Goal: Use online tool/utility: Utilize a website feature to perform a specific function

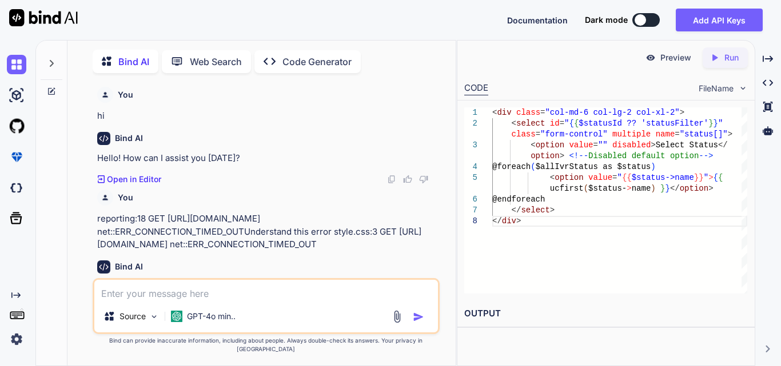
scroll to position [0, 3]
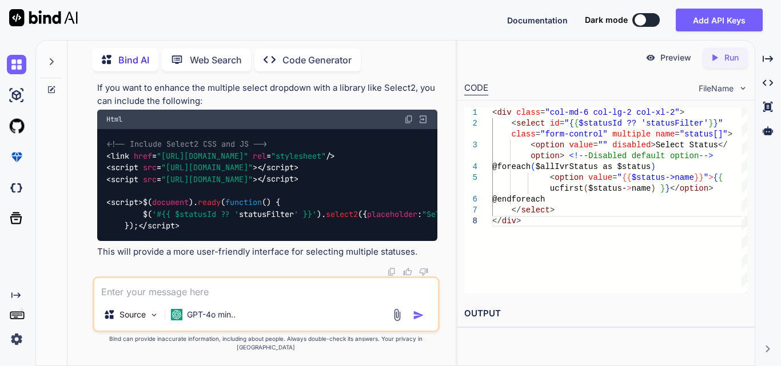
click at [158, 299] on textarea at bounding box center [266, 288] width 344 height 21
paste textarea "<div class="col-md-6 col-lg-2 col-xl-2"> <select id="{{ $statusId ?? 'statusFil…"
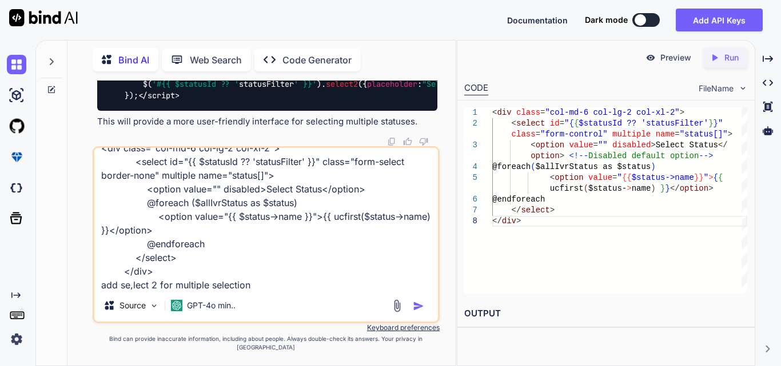
type textarea "<div class="col-md-6 col-lg-2 col-xl-2"> <select id="{{ $statusId ?? 'statusFil…"
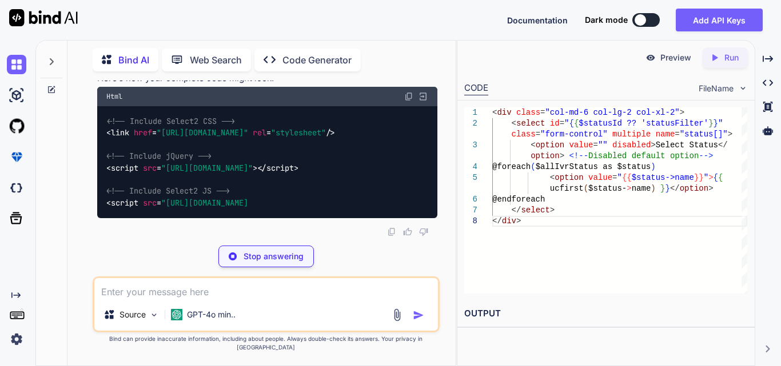
scroll to position [135604, 0]
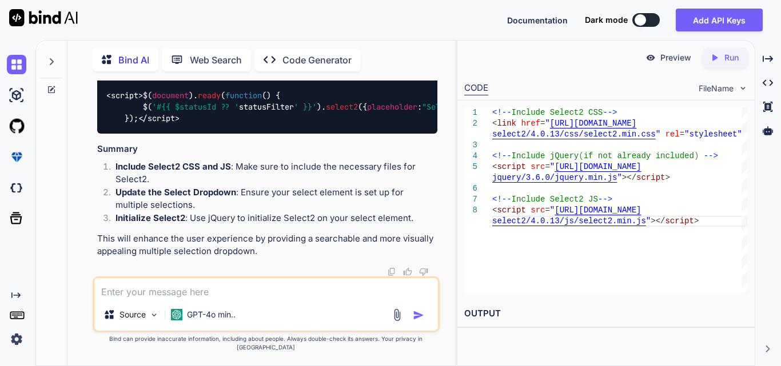
drag, startPoint x: 116, startPoint y: 126, endPoint x: 166, endPoint y: 186, distance: 77.9
copy span "$( document ). ready ( function ( ) { $( '#{{ $statusId ?? ' statusFilter ' }}'…"
click at [183, 292] on textarea at bounding box center [266, 288] width 344 height 21
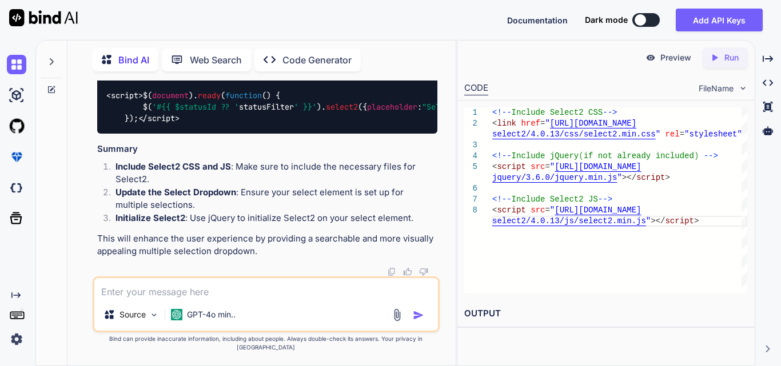
click at [170, 295] on textarea at bounding box center [266, 288] width 344 height 21
paste textarea "@extends('layouts.distributor') @section('title', 'Manage IVR') @section('conte…"
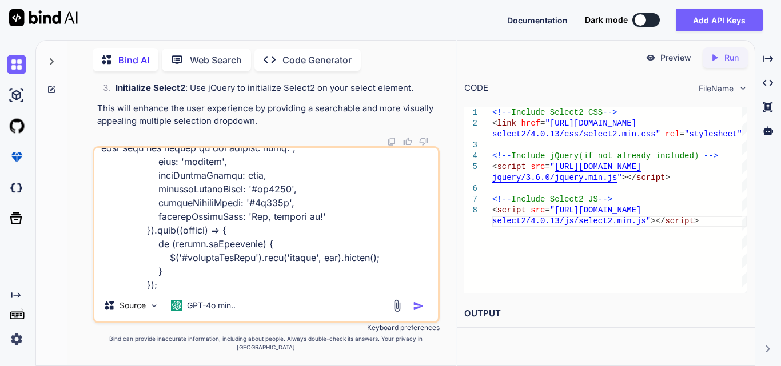
paste textarea "<!-- resources/views/components/filters.blade.php --> <div class="{{ $filterTyp…"
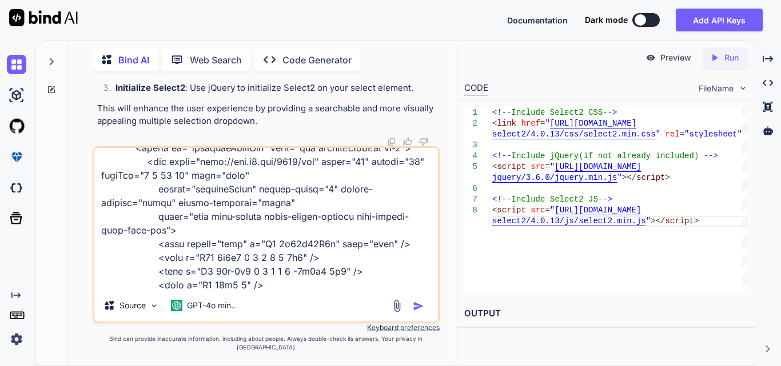
type textarea "@extends('layouts.distributor') @section('title', 'Manage IVR') @section('conte…"
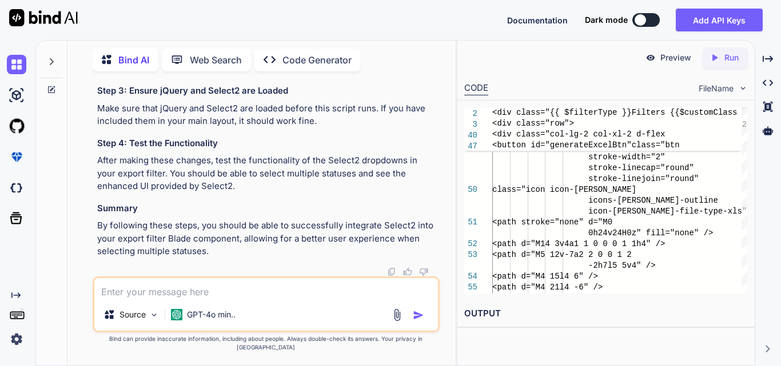
scroll to position [138501, 0]
click at [165, 295] on textarea at bounding box center [266, 288] width 344 height 21
drag, startPoint x: 189, startPoint y: 141, endPoint x: 238, endPoint y: 178, distance: 62.0
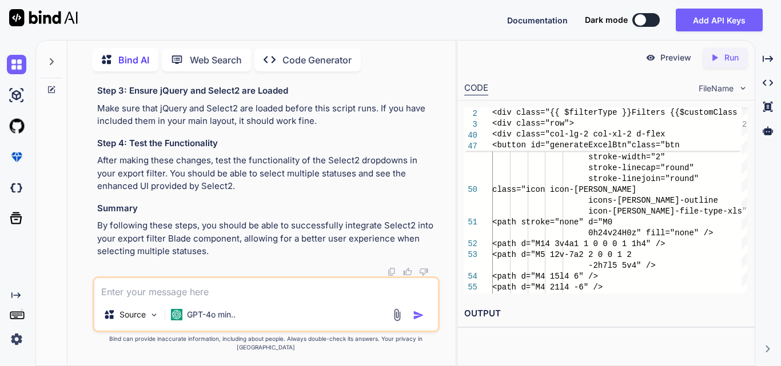
drag, startPoint x: 162, startPoint y: 139, endPoint x: 217, endPoint y: 179, distance: 67.9
drag, startPoint x: 160, startPoint y: 131, endPoint x: 214, endPoint y: 187, distance: 77.6
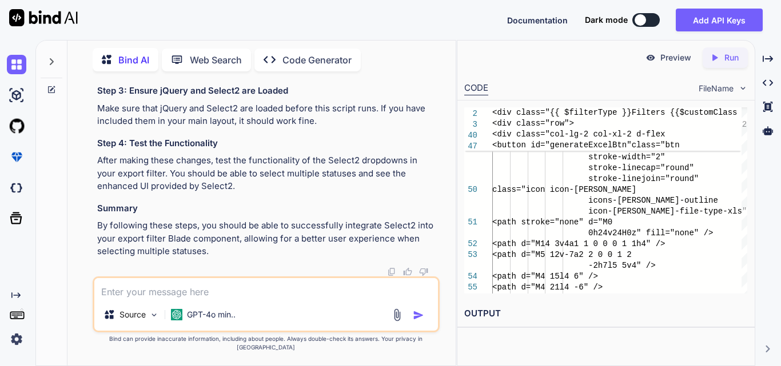
drag, startPoint x: 158, startPoint y: 214, endPoint x: 225, endPoint y: 268, distance: 85.7
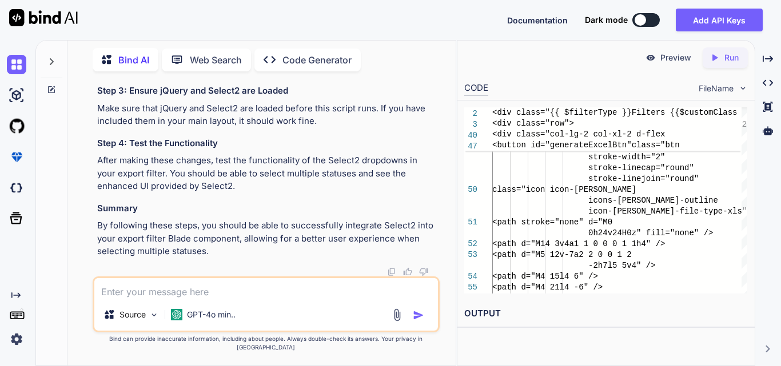
drag, startPoint x: 158, startPoint y: 225, endPoint x: 187, endPoint y: 277, distance: 59.4
drag, startPoint x: 153, startPoint y: 149, endPoint x: 214, endPoint y: 208, distance: 84.9
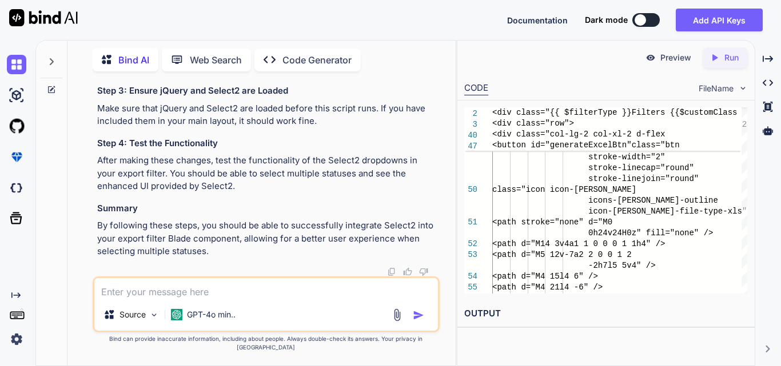
copy code "$(document).ready(function() { // Initialize Select2 for the status filter $('#…"
drag, startPoint x: 179, startPoint y: 156, endPoint x: 226, endPoint y: 210, distance: 71.7
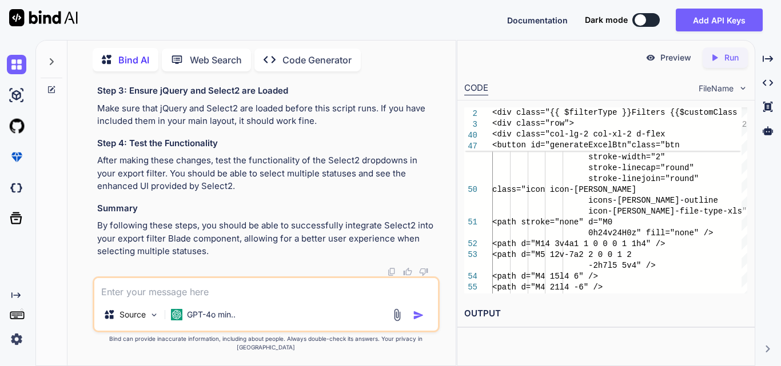
drag, startPoint x: 118, startPoint y: 144, endPoint x: 190, endPoint y: 146, distance: 71.5
drag, startPoint x: 140, startPoint y: 130, endPoint x: 165, endPoint y: 143, distance: 28.1
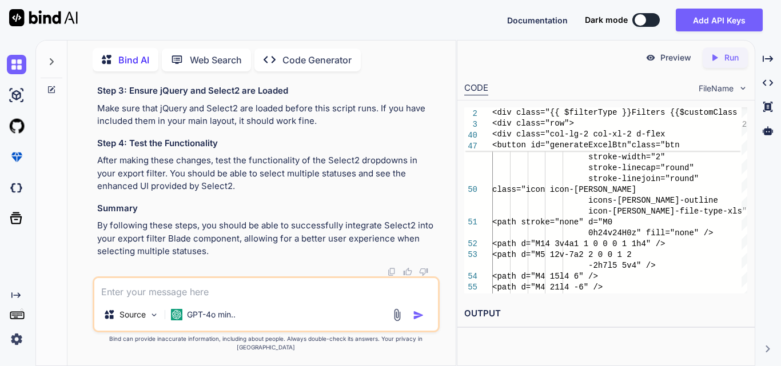
copy code "</script> @endpush"
click at [182, 296] on textarea at bounding box center [266, 288] width 344 height 21
paste textarea "const choices = new Choices(element, { removeItemButton: true, searchEnabled: t…"
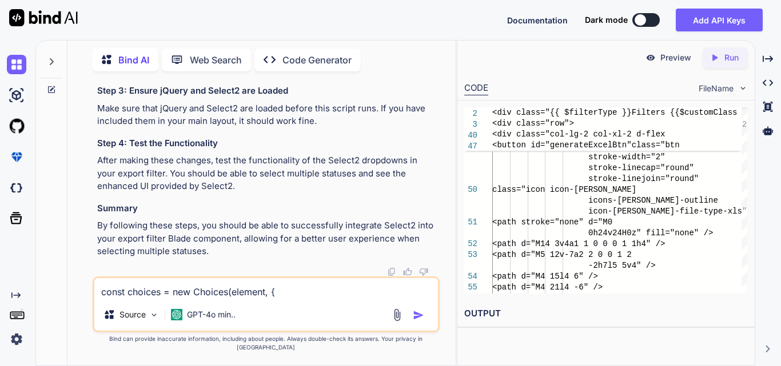
scroll to position [41, 0]
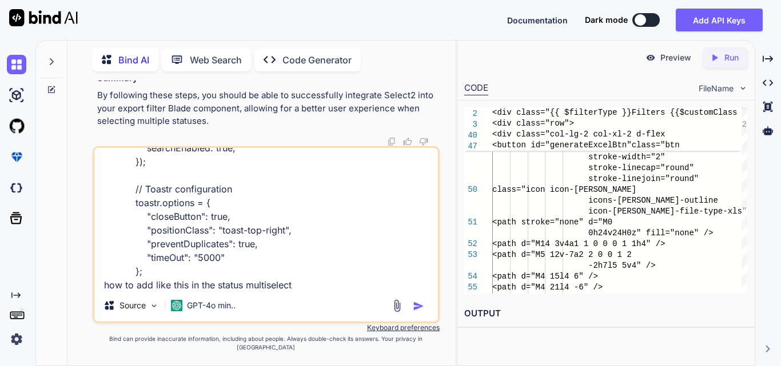
type textarea "const choices = new Choices(element, { removeItemButton: true, searchEnabled: t…"
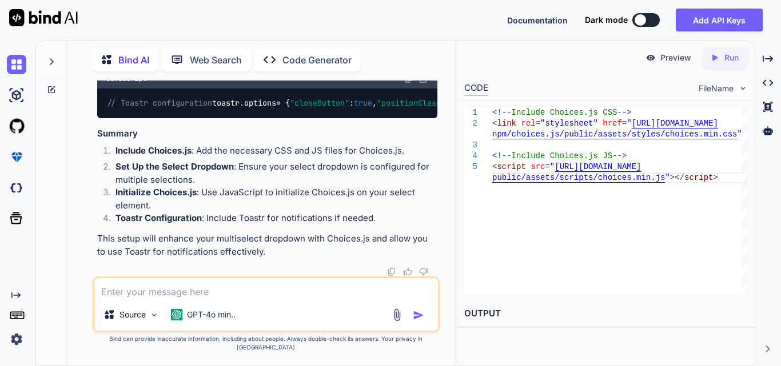
scroll to position [139993, 0]
drag, startPoint x: 145, startPoint y: 218, endPoint x: 125, endPoint y: 147, distance: 74.3
copy span "document . addEventListener ( 'DOMContentLoaded' , function ( ) { const element…"
click at [217, 299] on textarea at bounding box center [266, 288] width 344 height 21
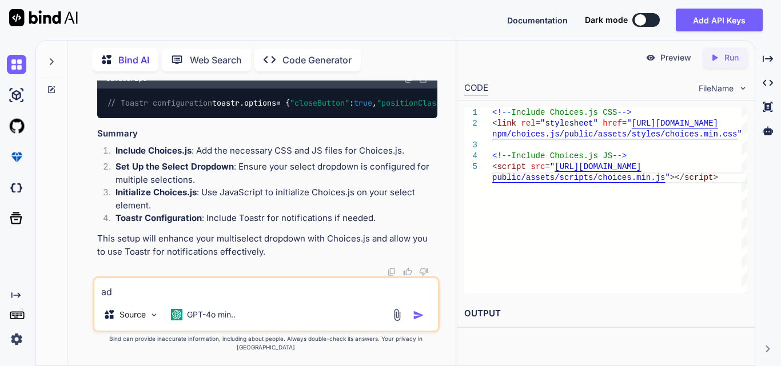
type textarea "a"
type textarea "g"
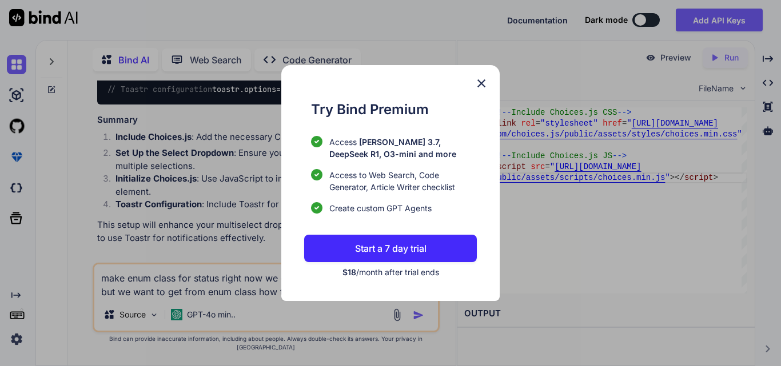
type textarea "make enum class for status right now we get from database through seeder but we…"
click at [480, 86] on img at bounding box center [481, 84] width 14 height 14
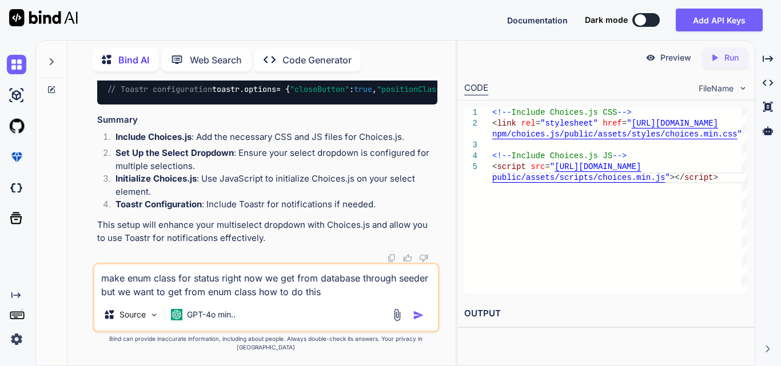
scroll to position [140420, 0]
drag, startPoint x: 209, startPoint y: 216, endPoint x: 368, endPoint y: 218, distance: 158.9
click at [368, 214] on li "Toastr Configuration : Include Toastr for notifications if needed." at bounding box center [271, 206] width 331 height 16
click at [376, 214] on li "Toastr Configuration : Include Toastr for notifications if needed." at bounding box center [271, 206] width 331 height 16
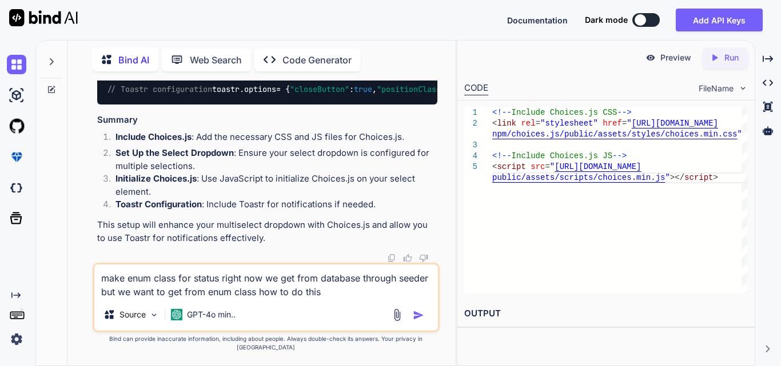
click at [313, 309] on div "make enum class for status right now we get from database through seeder but we…" at bounding box center [266, 298] width 347 height 70
click at [426, 331] on div "Source GPT-4o min.." at bounding box center [266, 316] width 344 height 27
click at [421, 319] on img "button" at bounding box center [418, 315] width 11 height 11
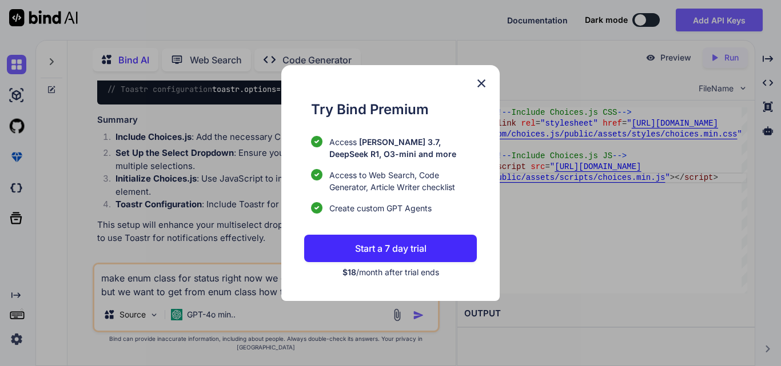
click at [484, 79] on img at bounding box center [481, 84] width 14 height 14
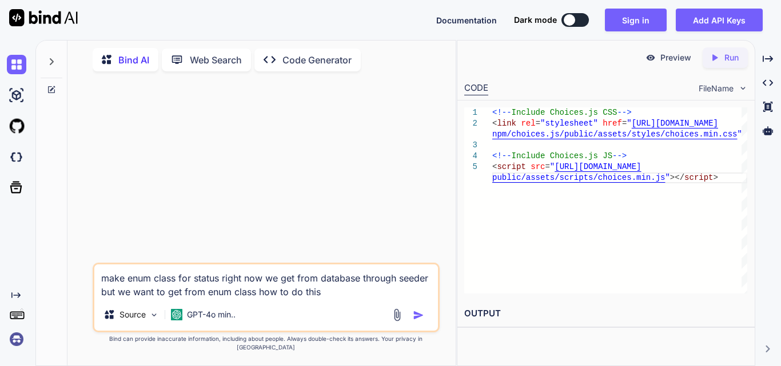
scroll to position [0, 0]
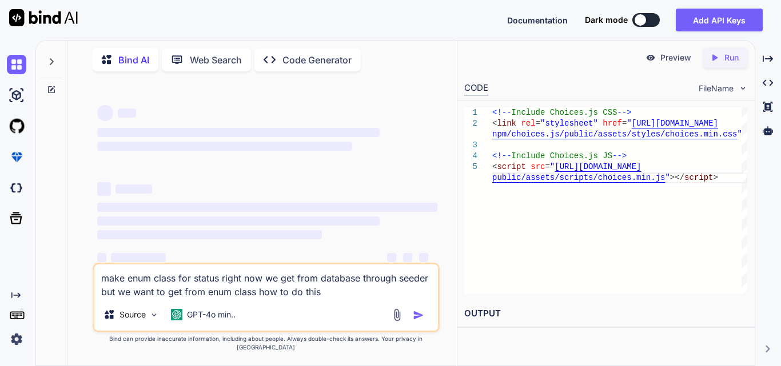
drag, startPoint x: 294, startPoint y: 303, endPoint x: 95, endPoint y: 285, distance: 199.7
click at [95, 285] on textarea "make enum class for status right now we get from database through seeder but we…" at bounding box center [266, 282] width 344 height 34
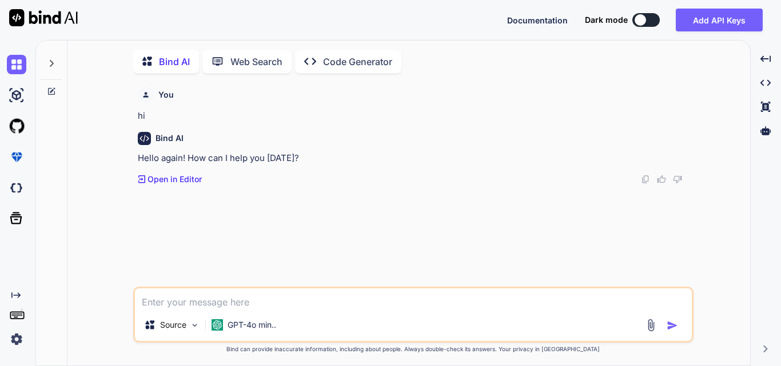
scroll to position [5, 0]
click at [18, 339] on img at bounding box center [16, 339] width 19 height 19
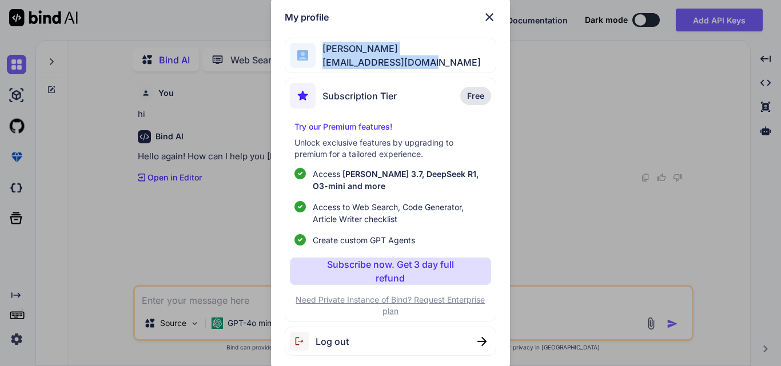
drag, startPoint x: 429, startPoint y: 67, endPoint x: 315, endPoint y: 70, distance: 113.8
click at [315, 70] on div "[PERSON_NAME] [EMAIL_ADDRESS][DOMAIN_NAME]" at bounding box center [390, 56] width 211 height 36
click at [440, 70] on div "[PERSON_NAME] [EMAIL_ADDRESS][DOMAIN_NAME]" at bounding box center [390, 56] width 211 height 36
click at [493, 21] on img at bounding box center [489, 17] width 14 height 14
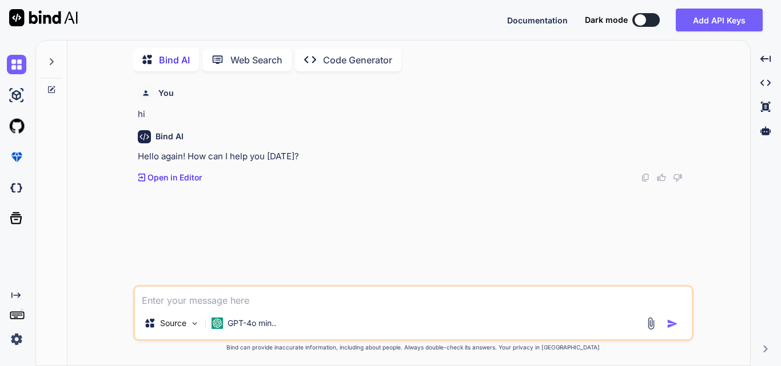
click at [18, 342] on img at bounding box center [16, 339] width 19 height 19
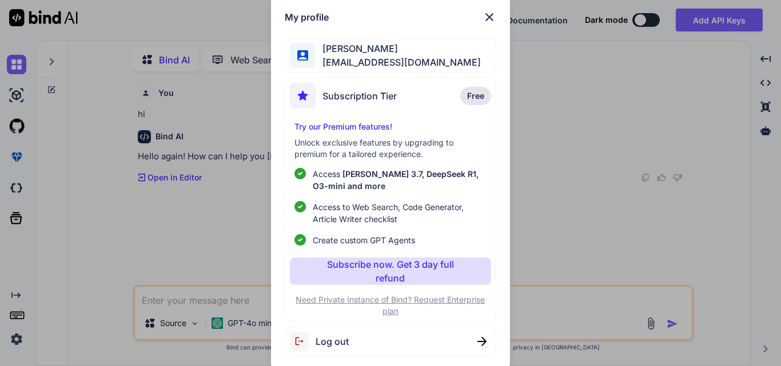
click at [403, 64] on span "[EMAIL_ADDRESS][DOMAIN_NAME]" at bounding box center [397, 62] width 165 height 14
drag, startPoint x: 430, startPoint y: 65, endPoint x: 324, endPoint y: 77, distance: 107.0
click at [324, 74] on div "rajat kundra rajat1234@yopmail.com" at bounding box center [390, 56] width 211 height 36
click at [425, 65] on div "rajat kundra rajat1234@yopmail.com" at bounding box center [390, 56] width 211 height 36
click at [334, 340] on span "Log out" at bounding box center [331, 342] width 33 height 14
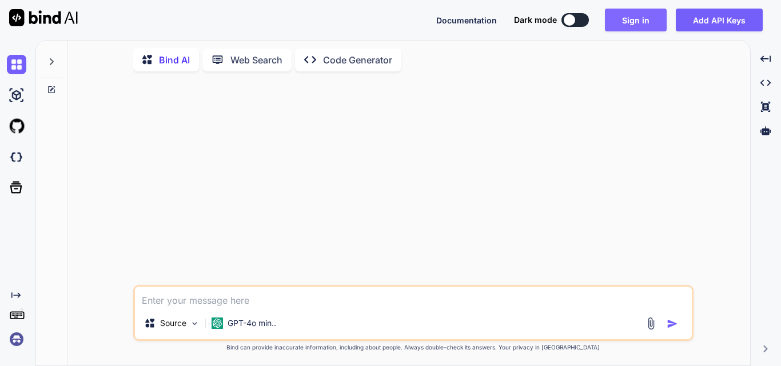
click at [652, 18] on button "Sign in" at bounding box center [636, 20] width 62 height 23
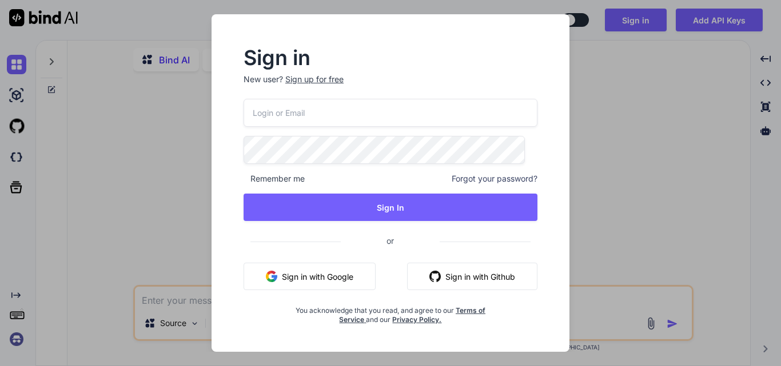
click at [323, 83] on div "Sign up for free" at bounding box center [314, 79] width 58 height 11
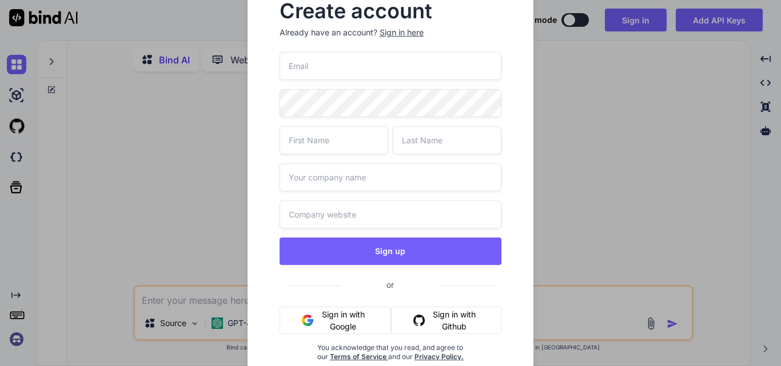
click at [344, 70] on input "email" at bounding box center [390, 66] width 222 height 28
drag, startPoint x: 382, startPoint y: 62, endPoint x: 274, endPoint y: 67, distance: 108.7
click at [274, 67] on div "Create account Already have an account? Sign in here charu123@yopmail.com Sign …" at bounding box center [391, 191] width 250 height 397
type input "charu123@yopmail.com"
click at [279, 114] on div at bounding box center [390, 103] width 222 height 28
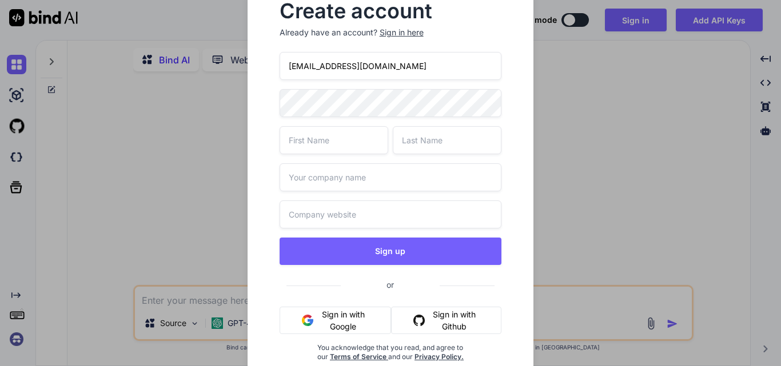
click at [320, 158] on div "charu123@yopmail.com Sign up or Sign in with Google Sign in with Github You ack…" at bounding box center [390, 220] width 222 height 337
click at [323, 149] on input "text" at bounding box center [333, 140] width 109 height 28
type input "charu"
type input "kundra"
click at [331, 197] on div "charu123@yopmail.com charu kundra Sign up or Sign in with Google Sign in with G…" at bounding box center [390, 220] width 222 height 337
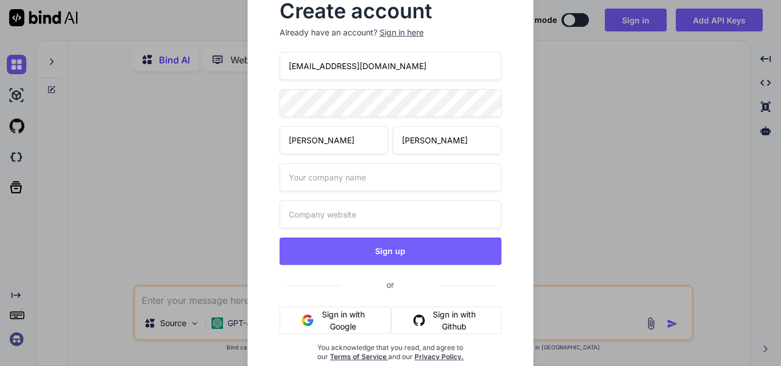
click at [334, 185] on input "text" at bounding box center [390, 177] width 222 height 28
type input "other"
click at [332, 213] on input "text" at bounding box center [390, 215] width 222 height 28
type input "other"
drag, startPoint x: 373, startPoint y: 64, endPoint x: 250, endPoint y: 77, distance: 123.6
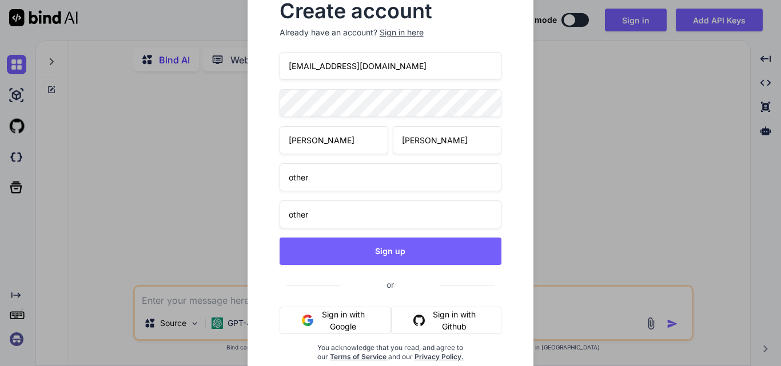
click at [250, 77] on div "Create account Already have an account? Sign in here charu123@yopmail.com charu…" at bounding box center [390, 190] width 286 height 415
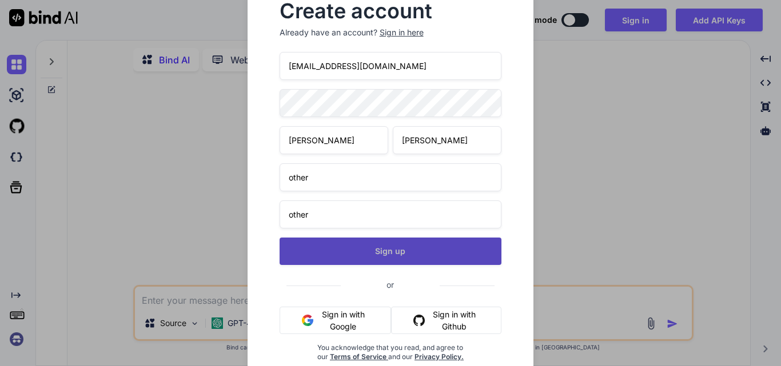
click at [386, 261] on button "Sign up" at bounding box center [390, 251] width 222 height 27
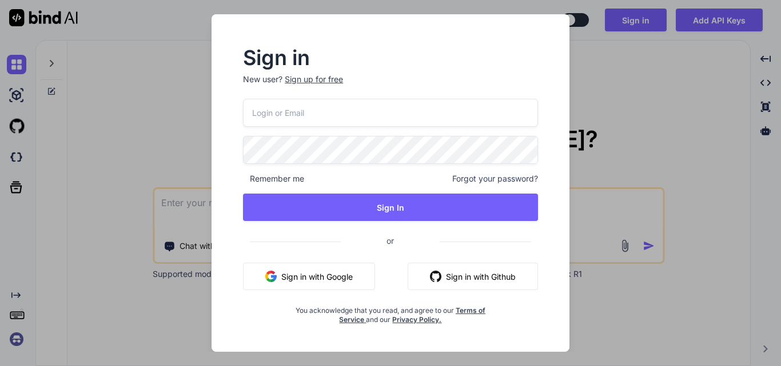
click at [301, 109] on input "email" at bounding box center [390, 113] width 295 height 28
click at [300, 109] on input "email" at bounding box center [390, 113] width 295 height 28
paste input "[EMAIL_ADDRESS][DOMAIN_NAME]"
type input "[EMAIL_ADDRESS][DOMAIN_NAME]"
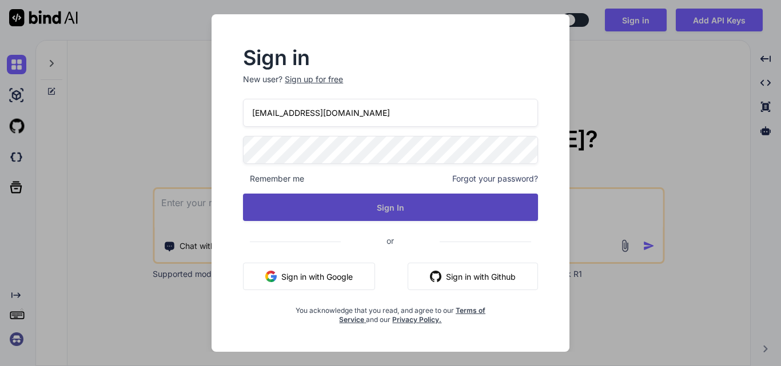
click at [404, 214] on button "Sign In" at bounding box center [390, 207] width 295 height 27
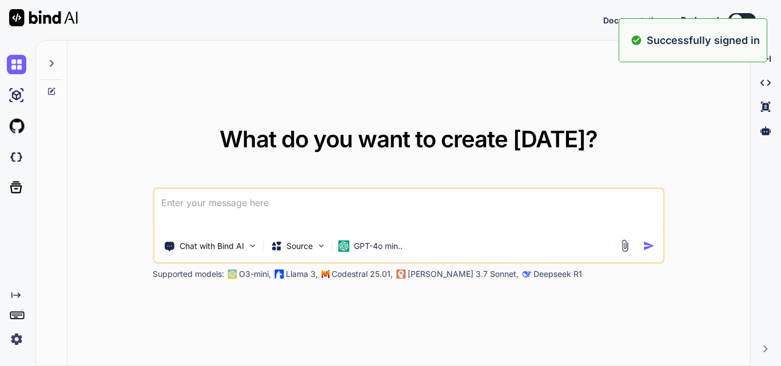
click at [235, 204] on textarea at bounding box center [408, 210] width 508 height 42
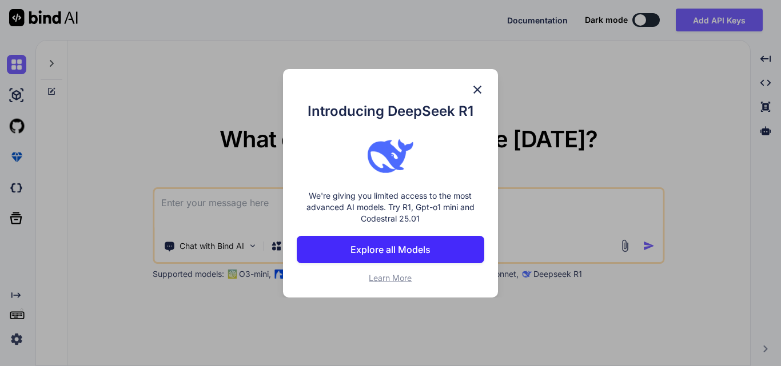
type textarea "x"
click at [477, 93] on img at bounding box center [477, 90] width 14 height 14
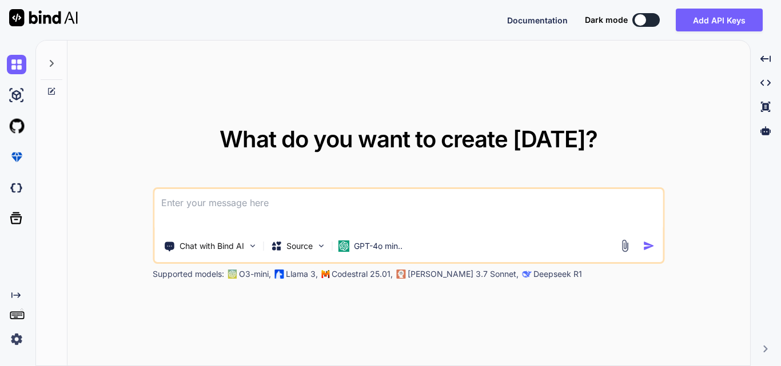
click at [475, 94] on div "What do you want to create today? Chat with Bind AI Source GPT-4o min.. Support…" at bounding box center [408, 204] width 682 height 326
click at [203, 205] on textarea at bounding box center [408, 210] width 508 height 42
paste textarea "make enum class for status right now we get from database through seeder but we…"
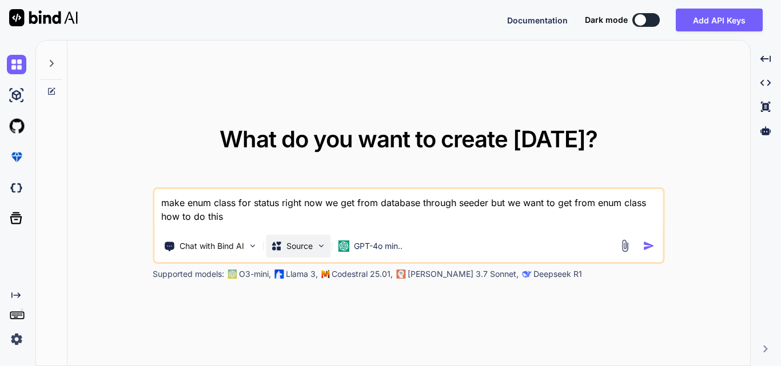
paste textarea "<div class="col-md-6 col-lg-2 col-xl-2"> <select id="{{ $statusId ?? 'statusFil…"
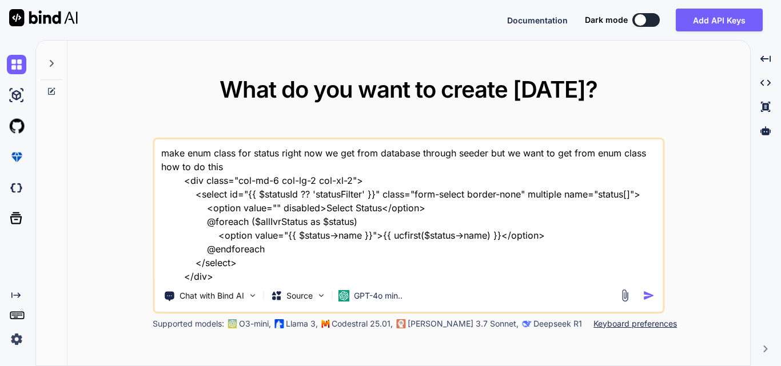
scroll to position [15, 0]
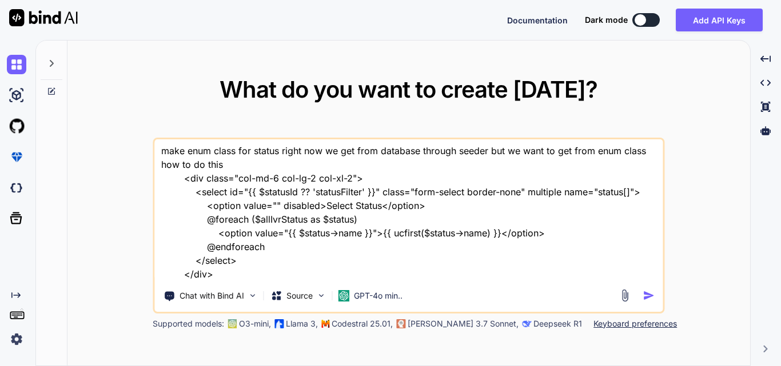
click at [247, 220] on textarea "make enum class for status right now we get from database through seeder but we…" at bounding box center [408, 210] width 508 height 142
click at [264, 272] on textarea "make enum class for status right now we get from database through seeder but we…" at bounding box center [408, 210] width 508 height 142
paste textarea "public function index(Request $request) { try { $user = Auth::user(); $login_ty…"
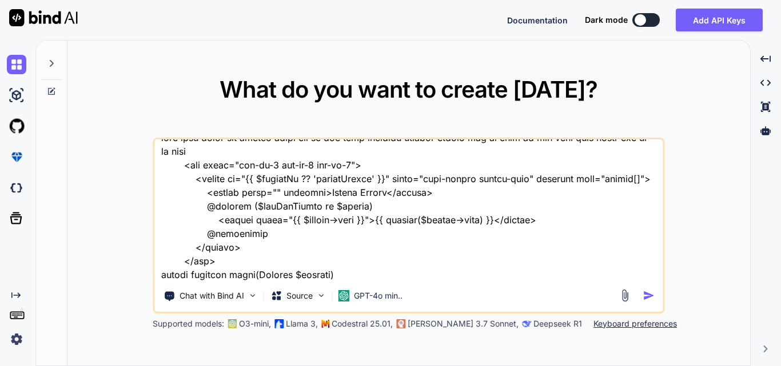
scroll to position [564, 0]
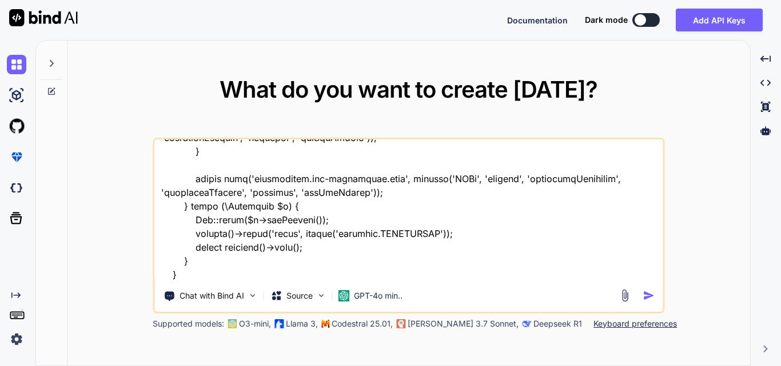
type textarea "make enum class for status right now we get from database through seeder but we…"
click at [648, 298] on img "button" at bounding box center [648, 296] width 12 height 12
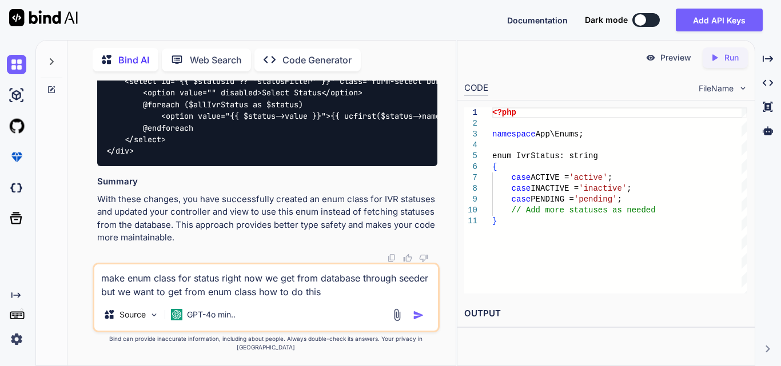
scroll to position [1037, 0]
drag, startPoint x: 143, startPoint y: 151, endPoint x: 315, endPoint y: 151, distance: 172.6
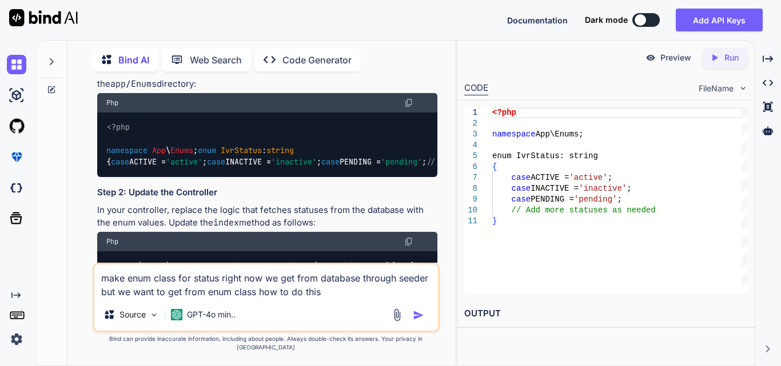
scroll to position [580, 0]
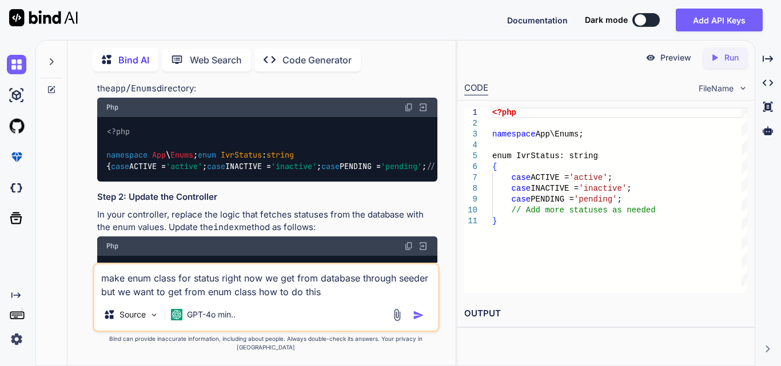
click at [221, 153] on span "IvrStatus" at bounding box center [241, 155] width 41 height 10
click at [311, 161] on div "<?php namespace App \ Enums ; enum IvrStatus : string { case ACTIVE = 'active' …" at bounding box center [267, 149] width 340 height 65
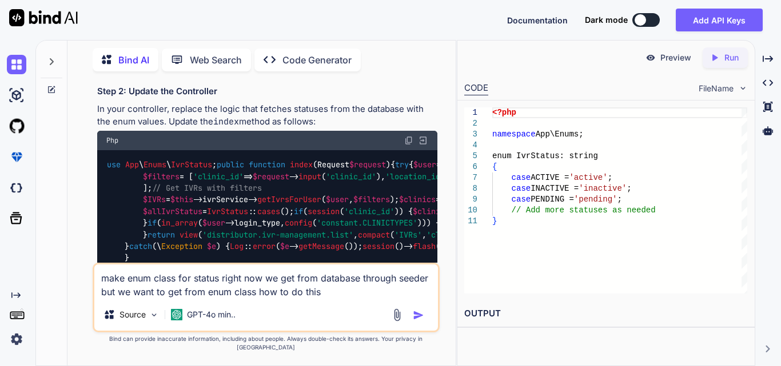
scroll to position [514, 0]
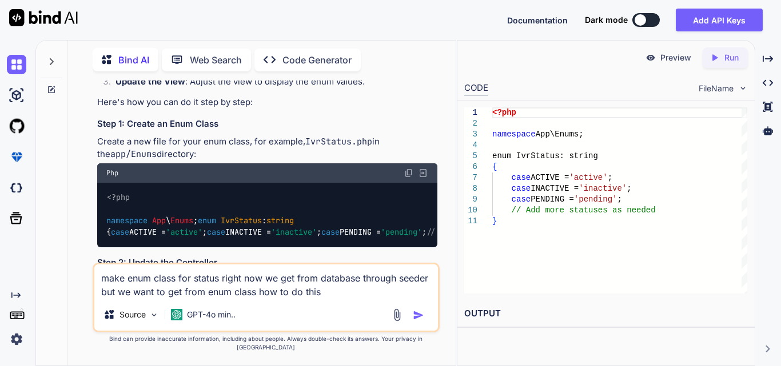
drag, startPoint x: 276, startPoint y: 294, endPoint x: 102, endPoint y: 286, distance: 174.5
click at [102, 286] on textarea "make enum class for status right now we get from database through seeder but we…" at bounding box center [266, 282] width 344 height 34
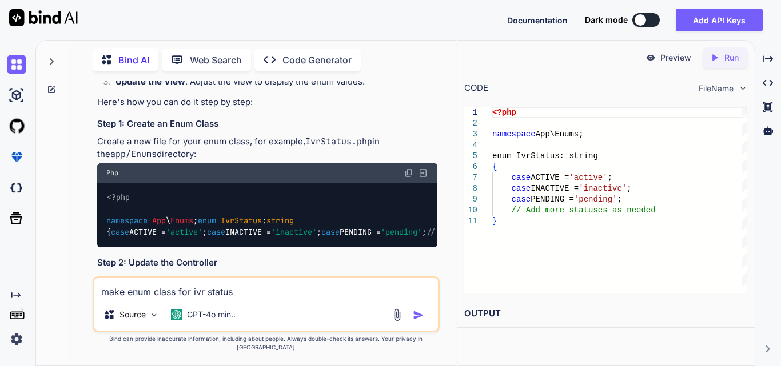
type textarea "make enum class for ivr status"
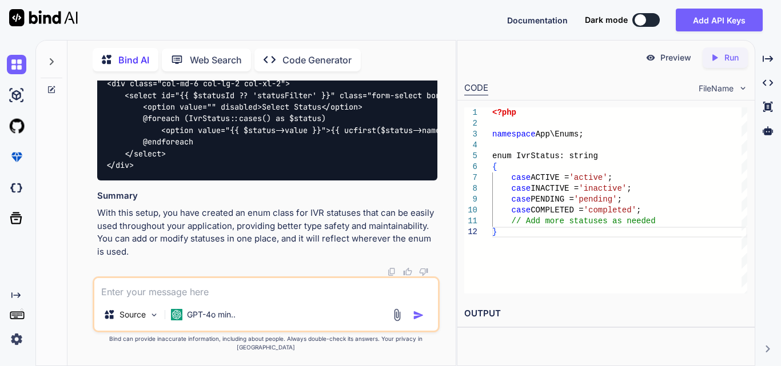
scroll to position [2086, 0]
drag, startPoint x: 123, startPoint y: 242, endPoint x: 277, endPoint y: 239, distance: 154.4
click at [198, 299] on textarea at bounding box center [266, 288] width 344 height 21
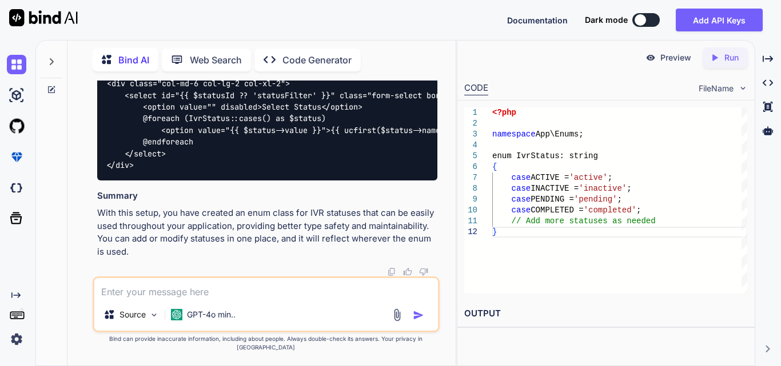
paste textarea "['name' => 'Pending', 'slug' => 'pending', 'type' => 'ivr'], ['name' => 'Covere…"
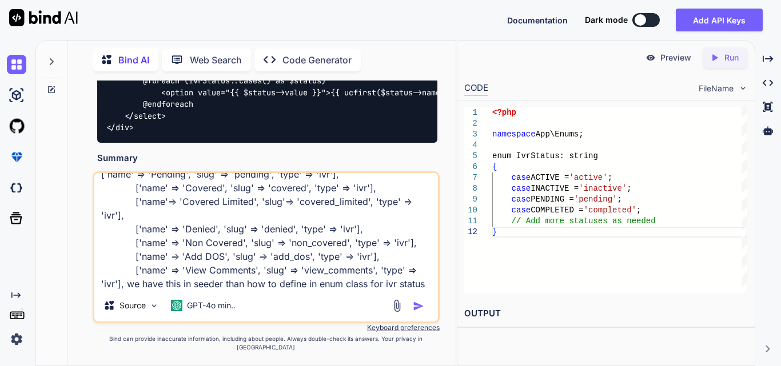
type textarea "['name' => 'Pending', 'slug' => 'pending', 'type' => 'ivr'], ['name' => 'Covere…"
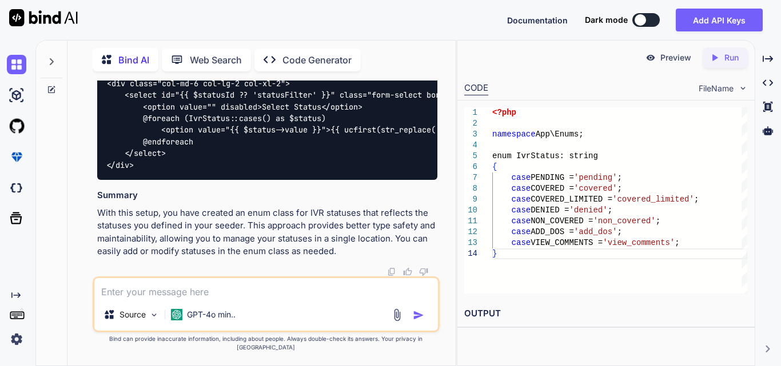
scroll to position [2842, 0]
drag, startPoint x: 126, startPoint y: 145, endPoint x: 326, endPoint y: 213, distance: 211.5
copy code "case PENDING = 'pending' ; case COVERED = 'covered' ; case COVERED_LIMITED = 'c…"
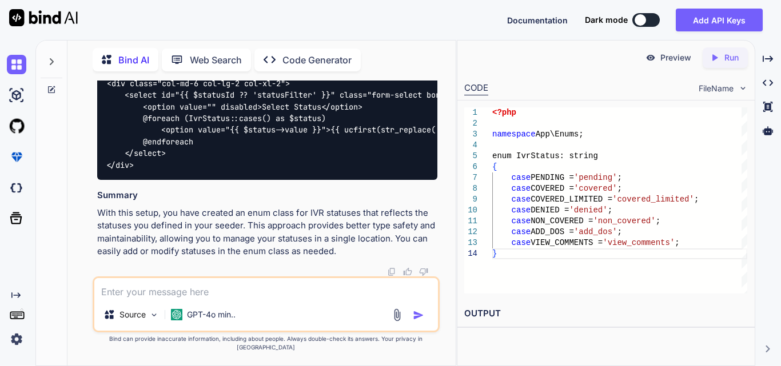
scroll to position [3128, 0]
drag, startPoint x: 225, startPoint y: 174, endPoint x: 89, endPoint y: 169, distance: 136.1
click at [89, 169] on div "You Bind AI To implement an enum class for status in your Laravel application, …" at bounding box center [266, 223] width 379 height 285
copy code "use App \ Enums \ IvrStatus ;"
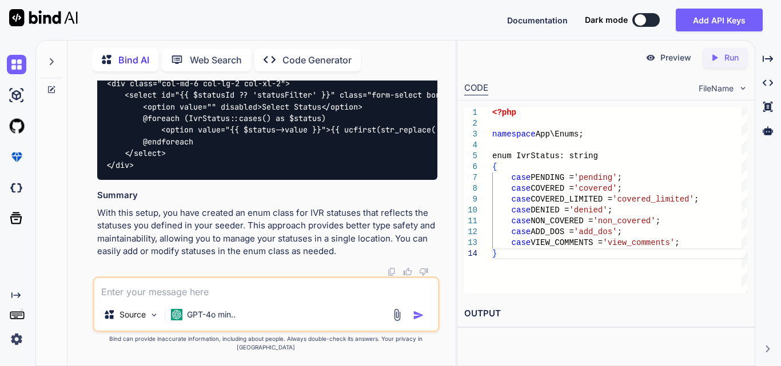
drag, startPoint x: 127, startPoint y: 122, endPoint x: 270, endPoint y: 120, distance: 143.5
copy code "$statuses = IvrStatus :: cases ();"
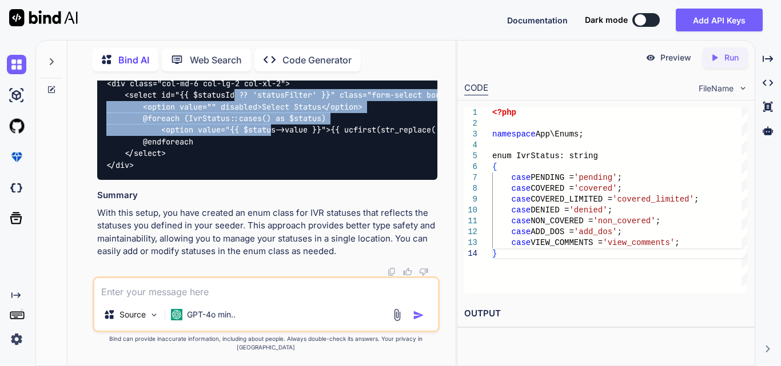
drag, startPoint x: 237, startPoint y: 205, endPoint x: 275, endPoint y: 249, distance: 58.0
click at [275, 171] on code "<div class="col-md-6 col-lg-2 col-xl-2"> <select id="{{ $statusId ?? 'statusFil…" at bounding box center [355, 124] width 498 height 93
click at [409, 180] on div "<div class="col-md-6 col-lg-2 col-xl-2"> <select id="{{ $statusId ?? 'statusFil…" at bounding box center [267, 124] width 340 height 111
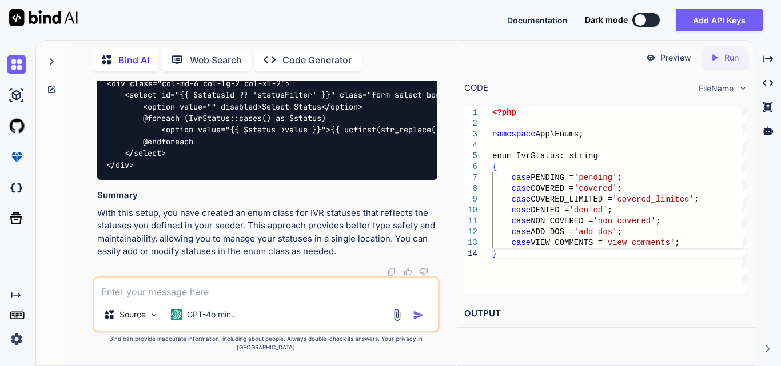
scroll to position [3404, 0]
drag, startPoint x: 274, startPoint y: 179, endPoint x: 400, endPoint y: 190, distance: 126.2
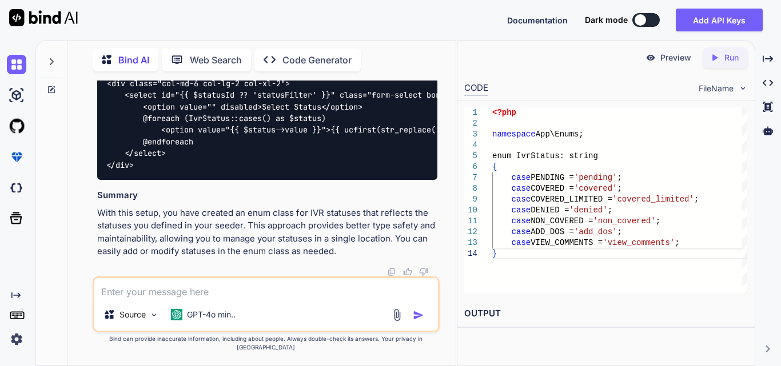
drag, startPoint x: 131, startPoint y: 215, endPoint x: 99, endPoint y: 123, distance: 98.0
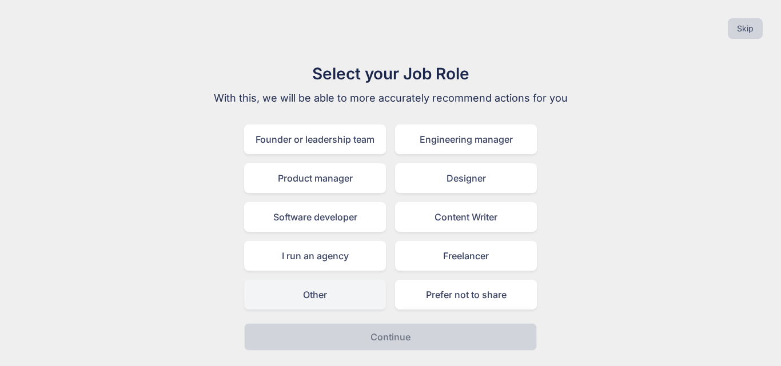
click at [327, 297] on div "Other" at bounding box center [315, 295] width 142 height 30
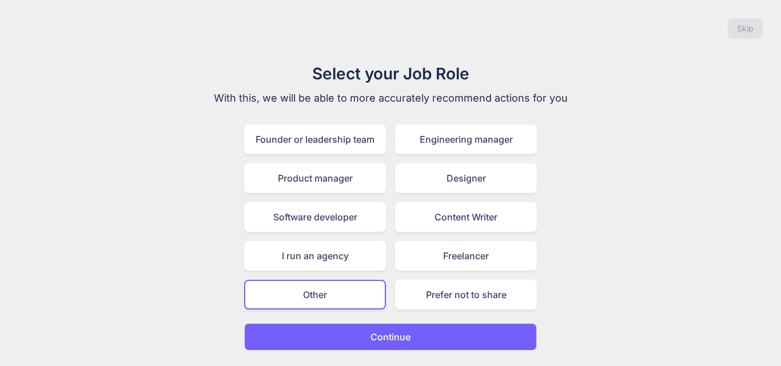
click at [404, 340] on p "Continue" at bounding box center [390, 337] width 40 height 14
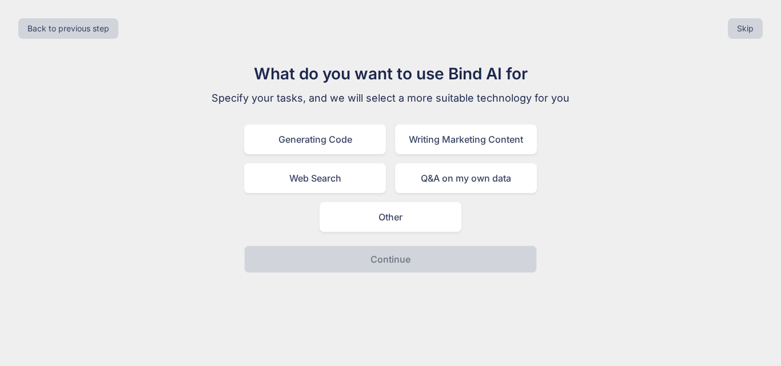
click at [392, 235] on div "What do you want to use Bind AI for Specify your tasks, and we will select a mo…" at bounding box center [390, 167] width 384 height 211
click at [392, 226] on div "Other" at bounding box center [390, 217] width 142 height 30
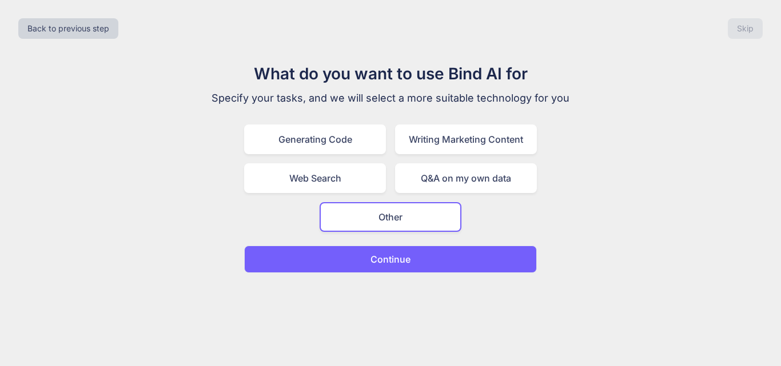
click at [400, 272] on button "Continue" at bounding box center [390, 259] width 293 height 27
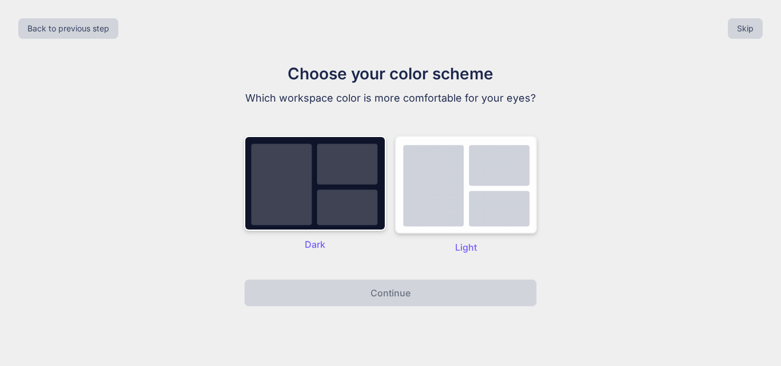
click at [440, 202] on img at bounding box center [466, 185] width 142 height 98
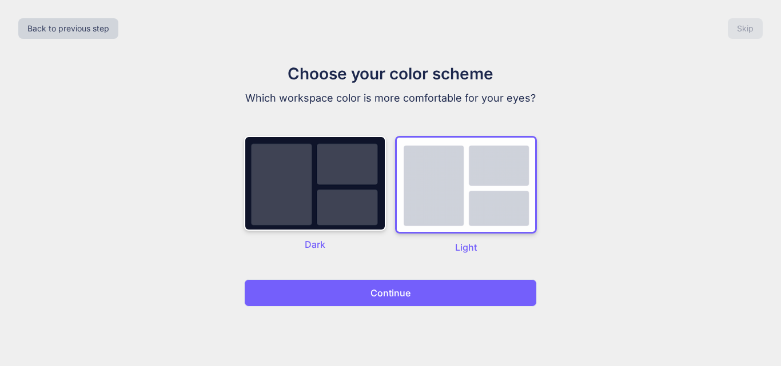
click at [427, 295] on button "Continue" at bounding box center [390, 292] width 293 height 27
